Goal: Navigation & Orientation: Understand site structure

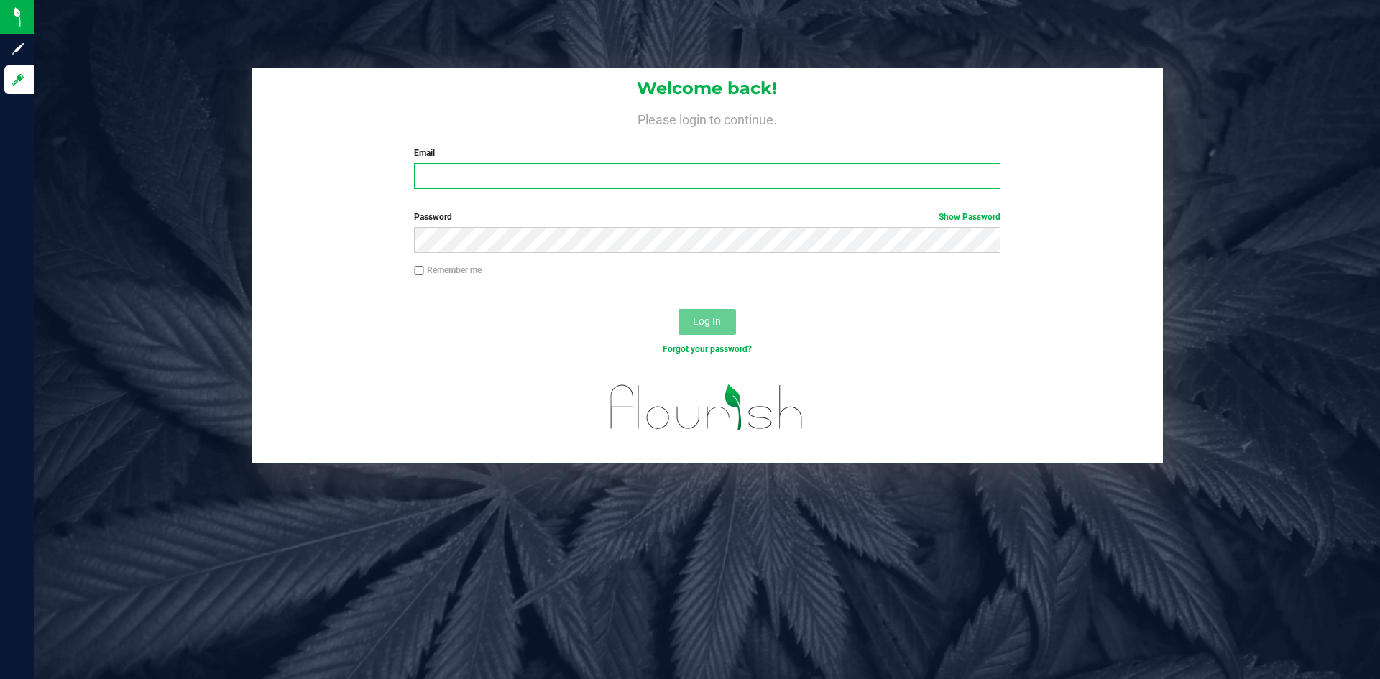
click at [836, 167] on input "Email" at bounding box center [707, 176] width 586 height 26
type input "[EMAIL_ADDRESS][DOMAIN_NAME]"
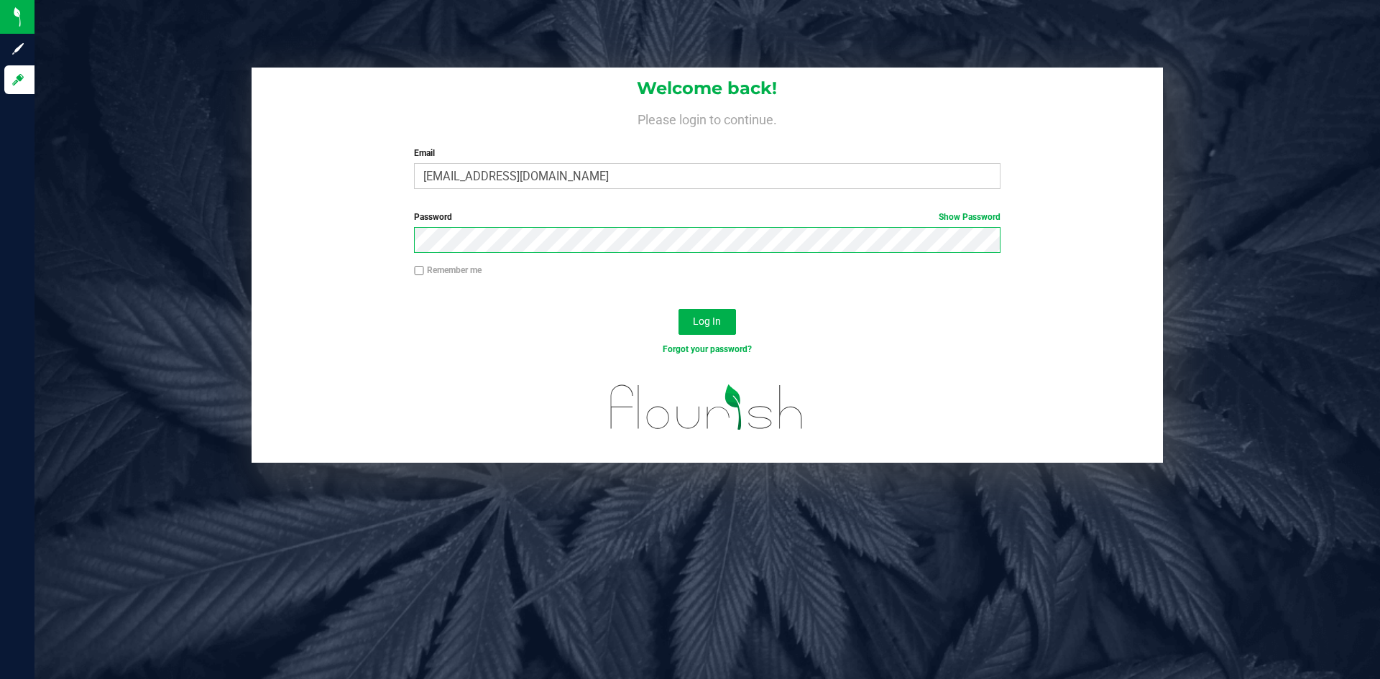
click at [678, 309] on button "Log In" at bounding box center [706, 322] width 57 height 26
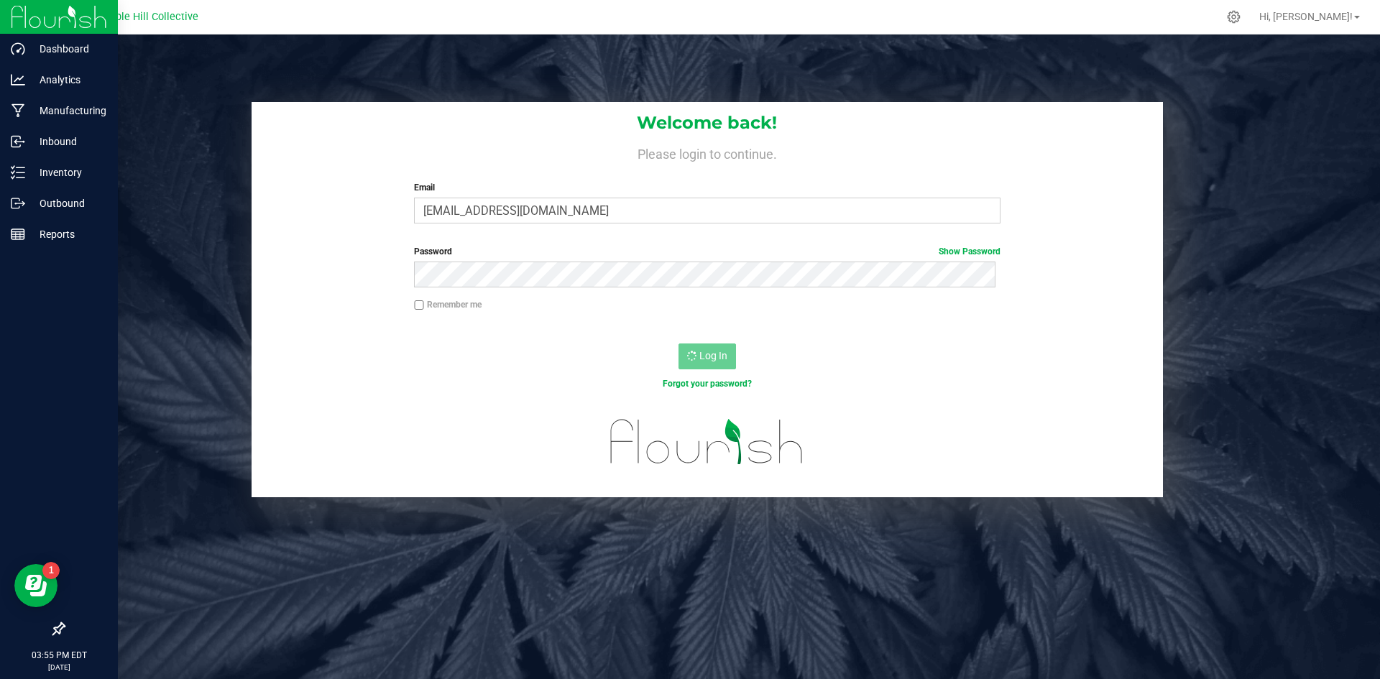
click at [8, 13] on div at bounding box center [59, 17] width 118 height 34
click at [26, 50] on p "Dashboard" at bounding box center [68, 48] width 86 height 17
click at [60, 84] on p "Analytics" at bounding box center [68, 79] width 86 height 17
click at [34, 123] on div "Manufacturing" at bounding box center [61, 110] width 114 height 29
click at [67, 54] on p "Dashboard" at bounding box center [68, 48] width 86 height 17
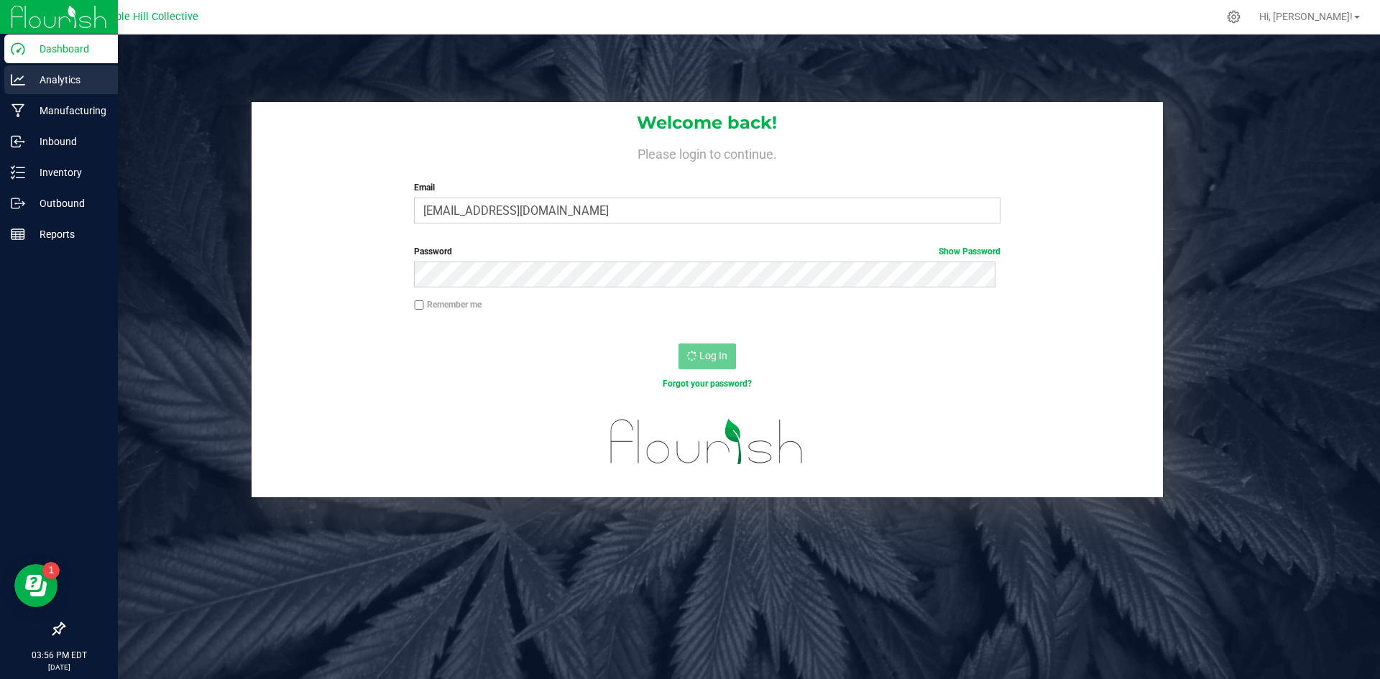
click at [59, 86] on p "Analytics" at bounding box center [68, 79] width 86 height 17
click at [40, 198] on p "Outbound" at bounding box center [68, 203] width 86 height 17
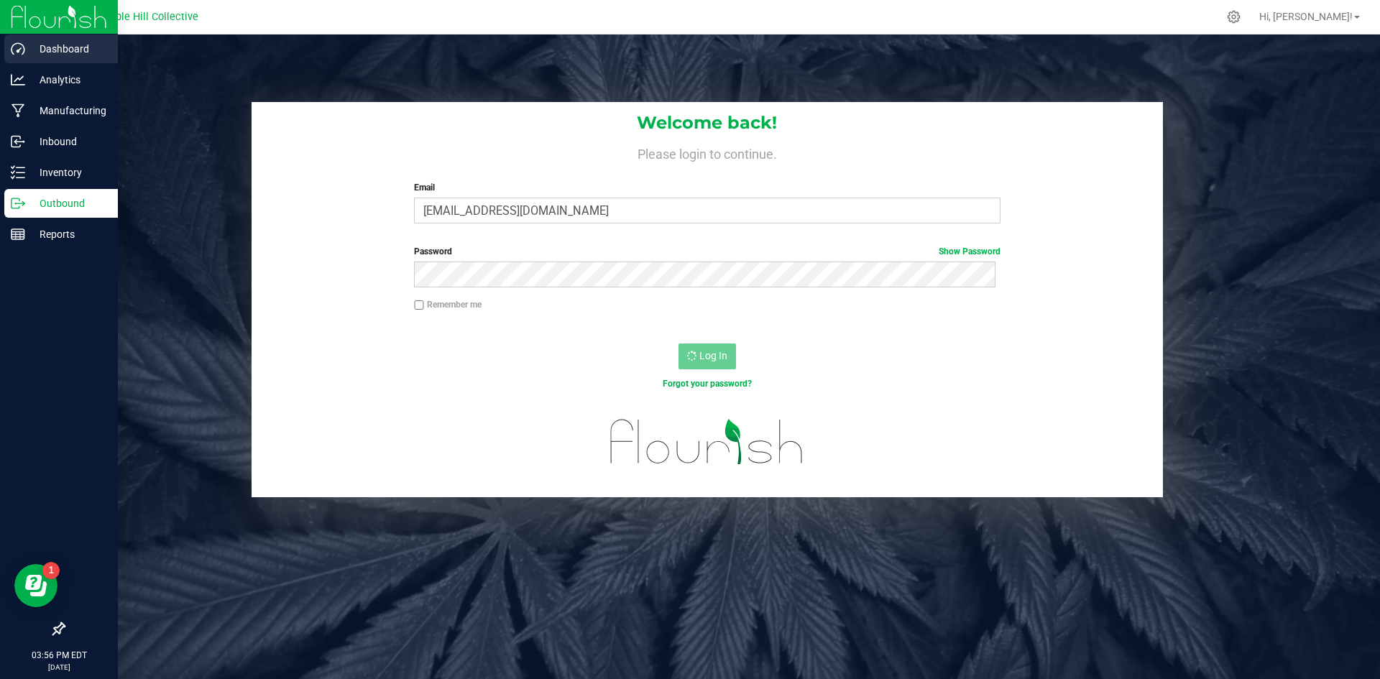
click at [19, 55] on icon at bounding box center [18, 49] width 14 height 14
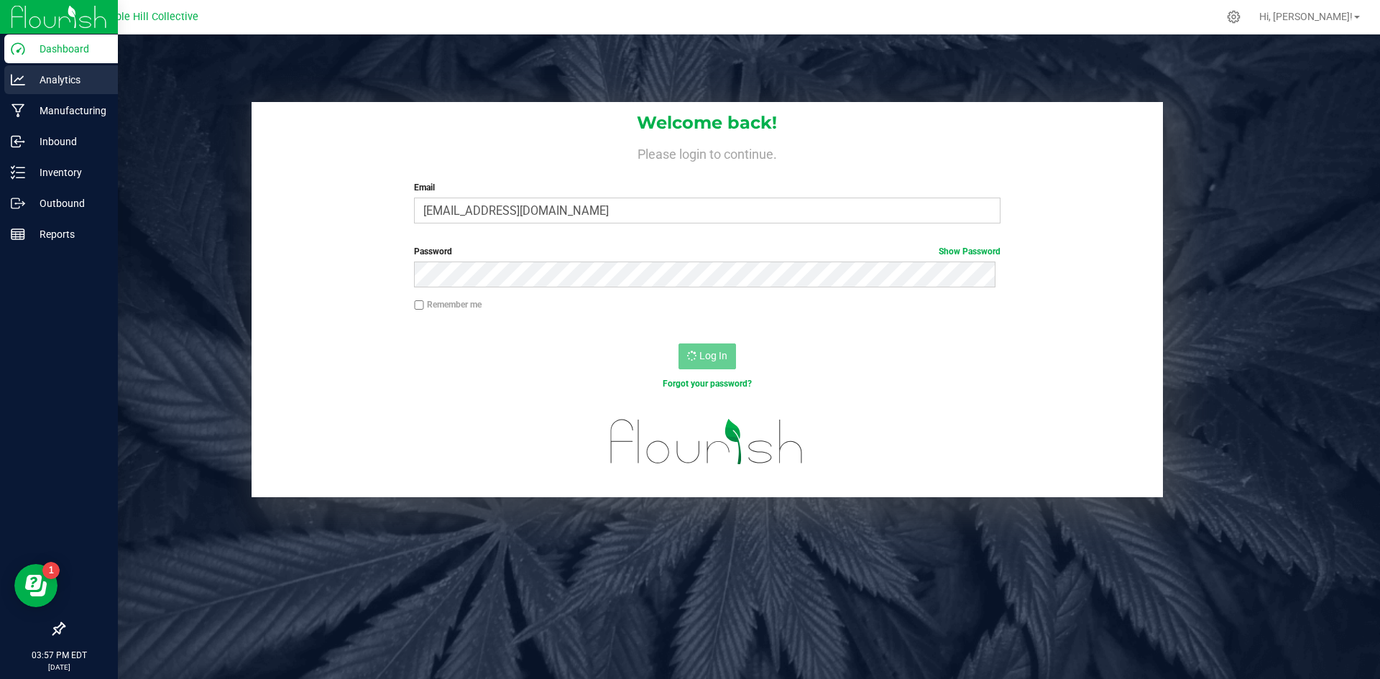
click at [49, 76] on p "Analytics" at bounding box center [68, 79] width 86 height 17
click at [38, 116] on p "Manufacturing" at bounding box center [68, 110] width 86 height 17
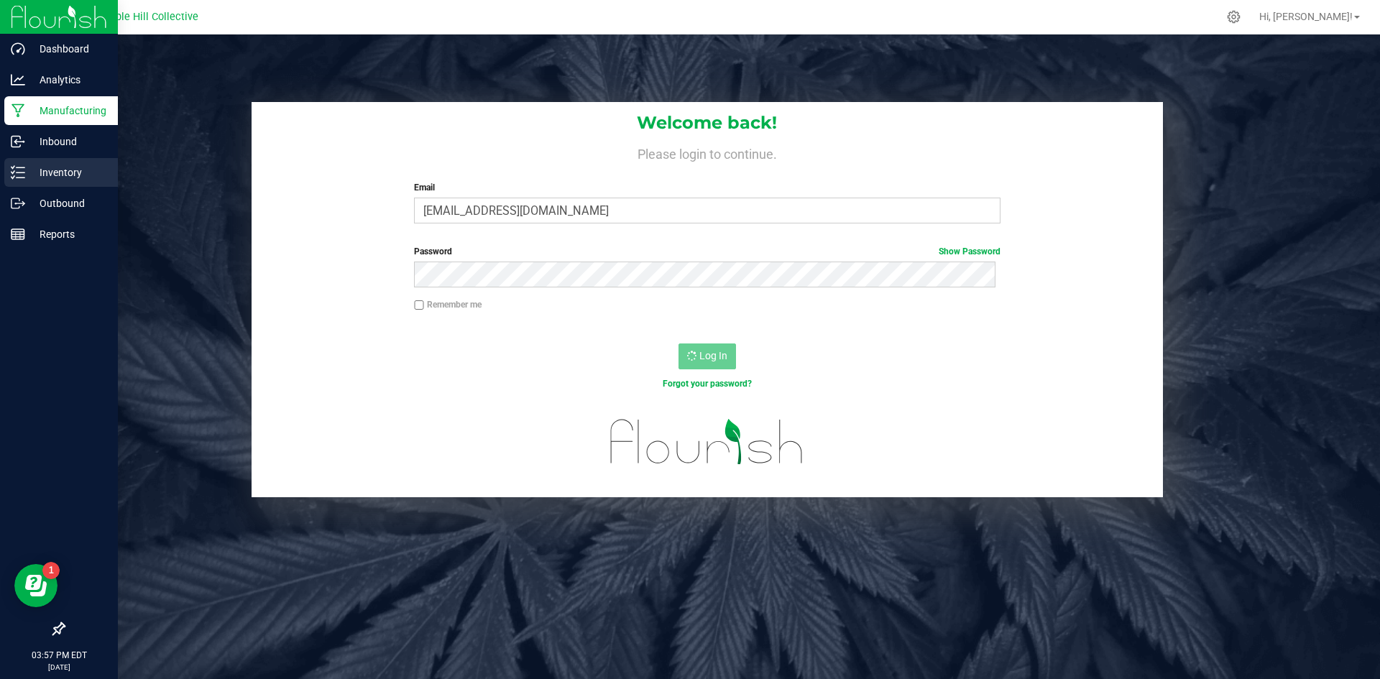
click at [22, 165] on icon at bounding box center [18, 172] width 14 height 14
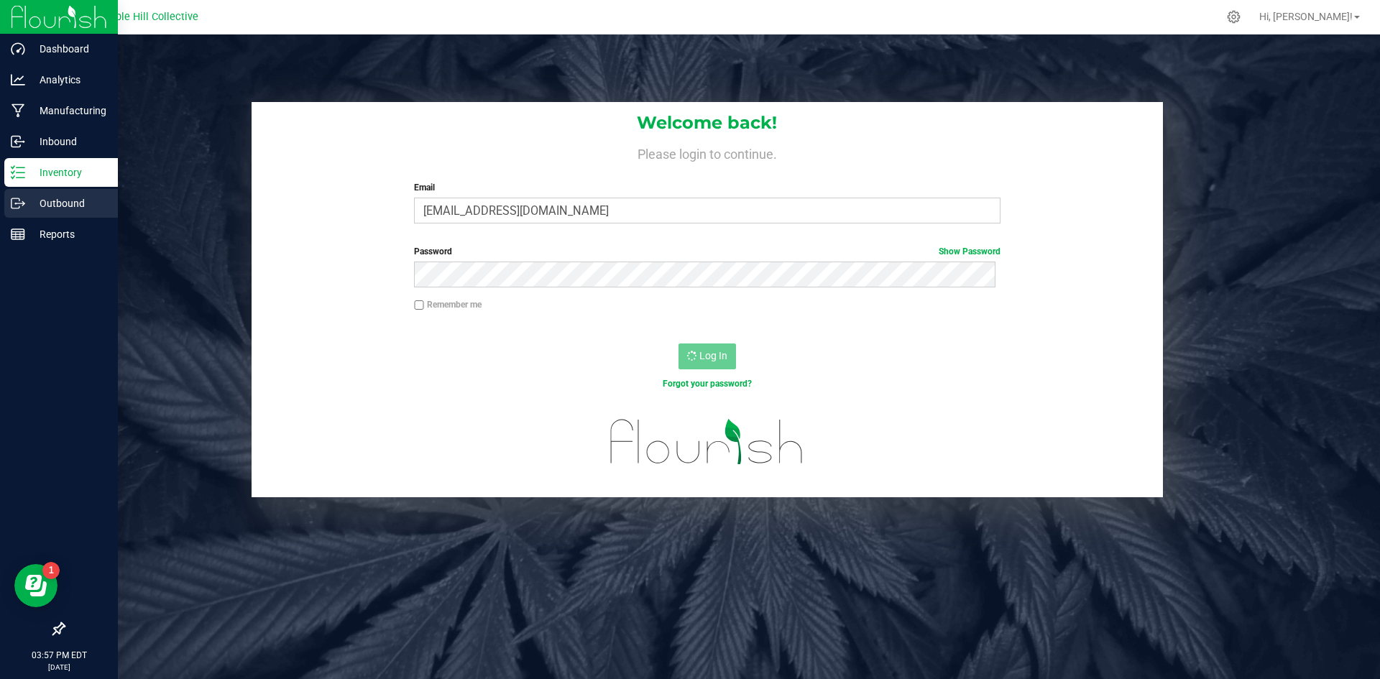
click at [30, 201] on p "Outbound" at bounding box center [68, 203] width 86 height 17
click at [35, 240] on p "Reports" at bounding box center [68, 234] width 86 height 17
